Goal: Task Accomplishment & Management: Manage account settings

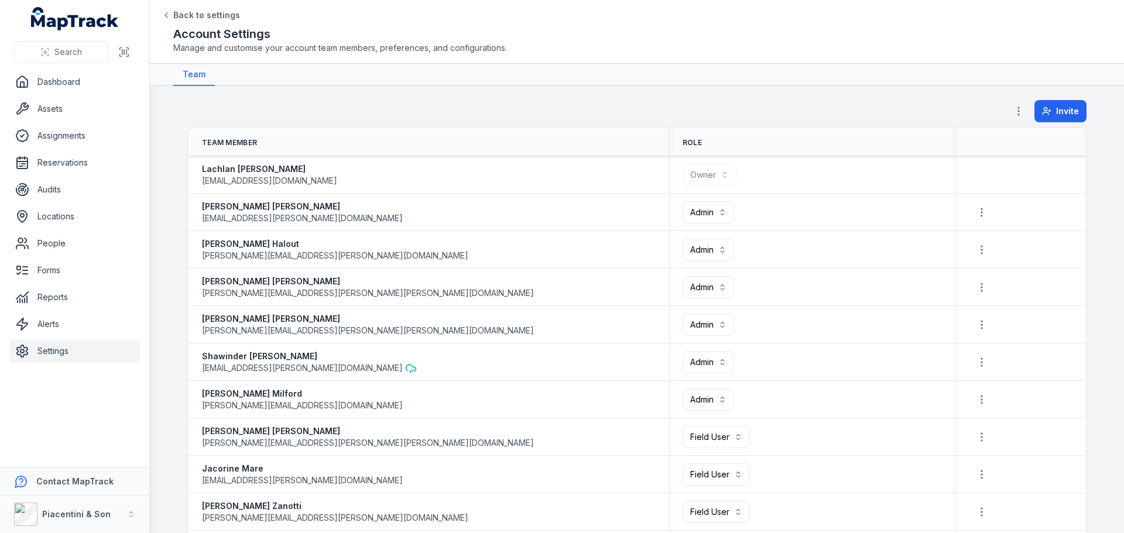
click at [57, 351] on link "Settings" at bounding box center [74, 350] width 130 height 23
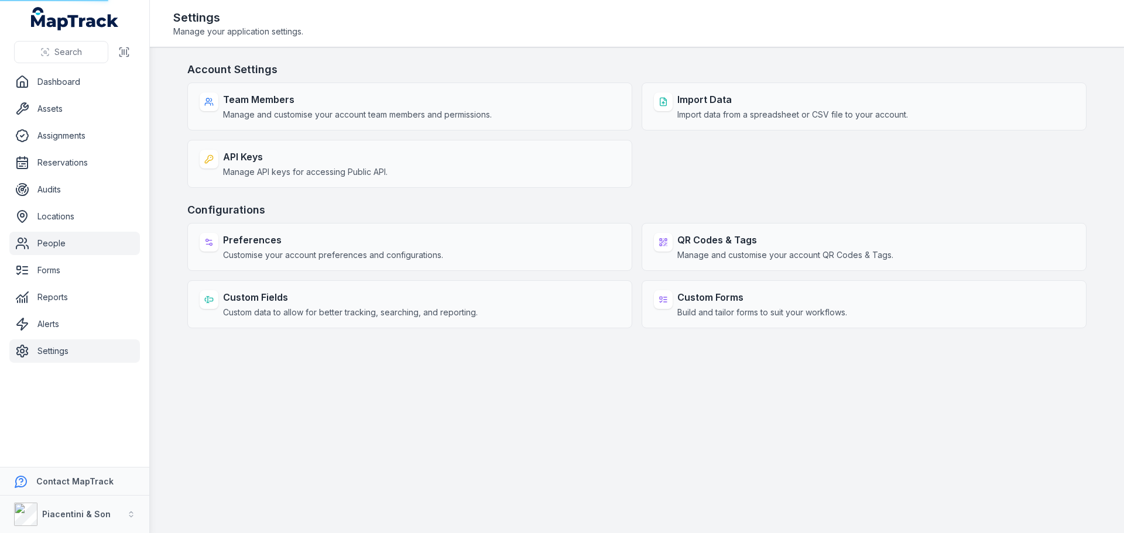
click at [54, 249] on link "People" at bounding box center [74, 243] width 130 height 23
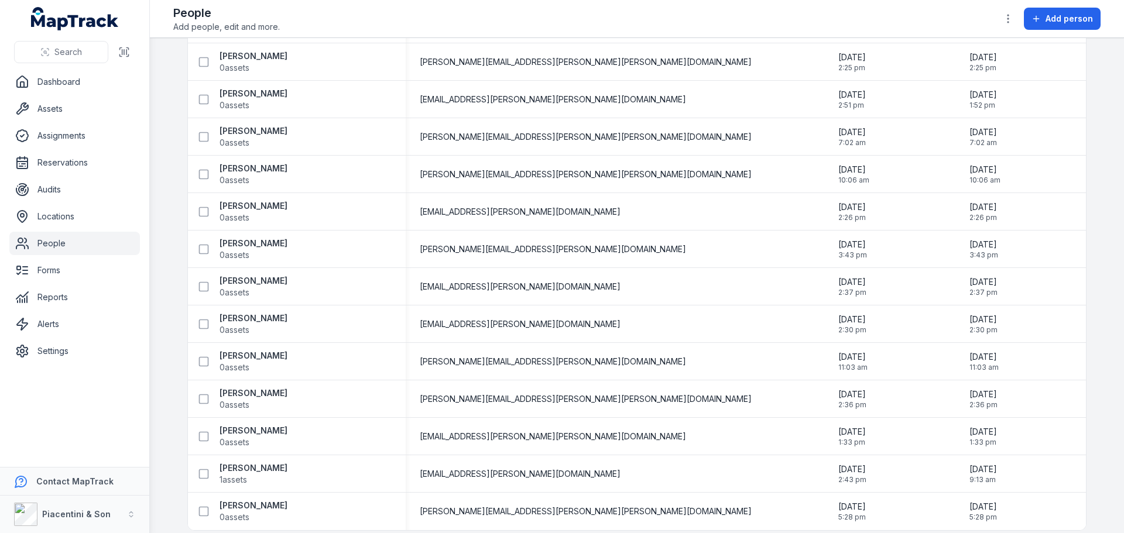
scroll to position [684, 0]
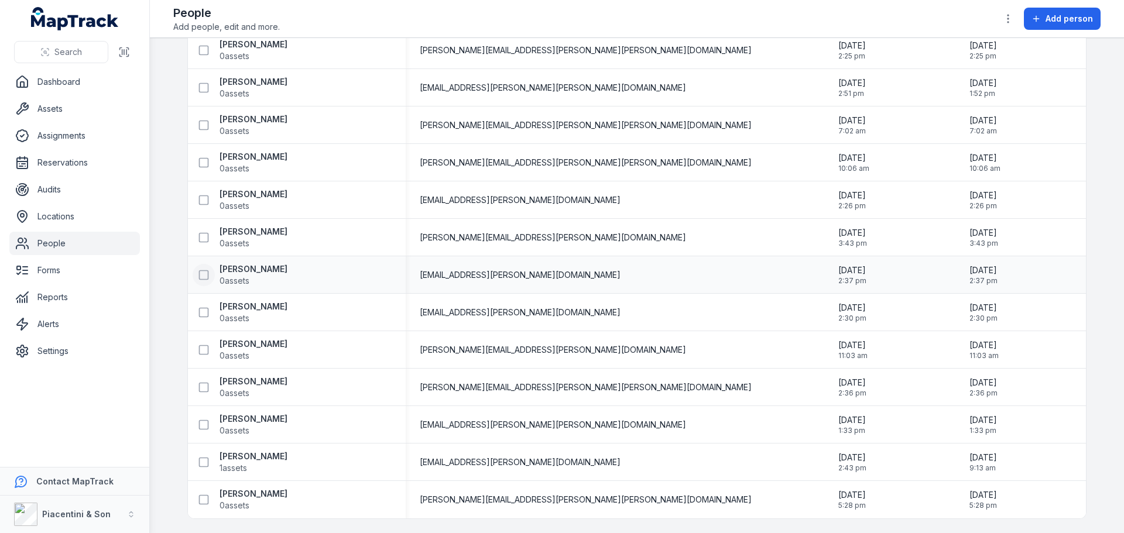
click at [203, 272] on icon at bounding box center [204, 275] width 12 height 12
click at [200, 420] on icon at bounding box center [204, 425] width 12 height 12
click at [672, 510] on icon "button" at bounding box center [670, 506] width 7 height 8
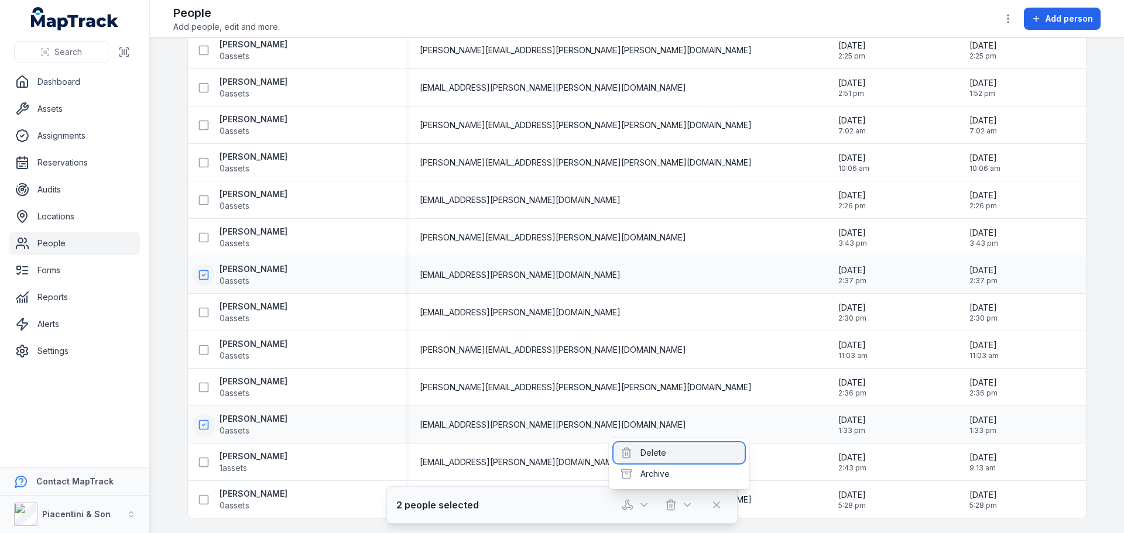
click at [674, 459] on div "Delete" at bounding box center [678, 452] width 131 height 21
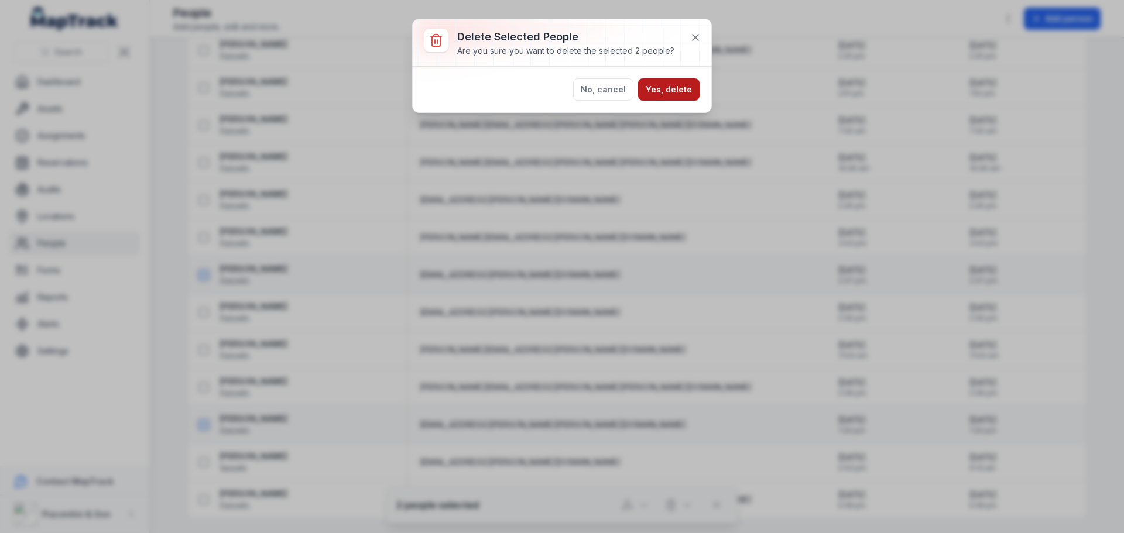
click at [657, 90] on button "Yes, delete" at bounding box center [668, 89] width 61 height 22
